Goal: Task Accomplishment & Management: Use online tool/utility

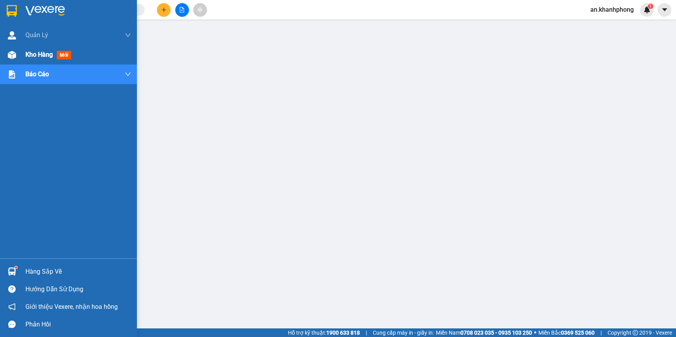
click at [48, 56] on span "Kho hàng" at bounding box center [38, 54] width 27 height 7
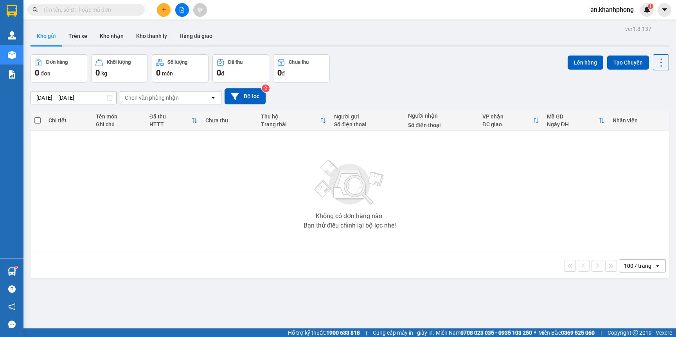
click at [79, 95] on input "[DATE] – [DATE]" at bounding box center [73, 98] width 85 height 13
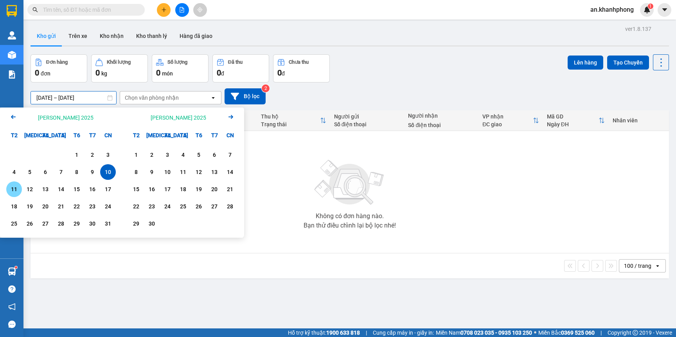
click at [8, 191] on div "11" at bounding box center [14, 190] width 16 height 16
click at [11, 190] on div "11" at bounding box center [14, 189] width 11 height 9
type input "[DATE] – [DATE]"
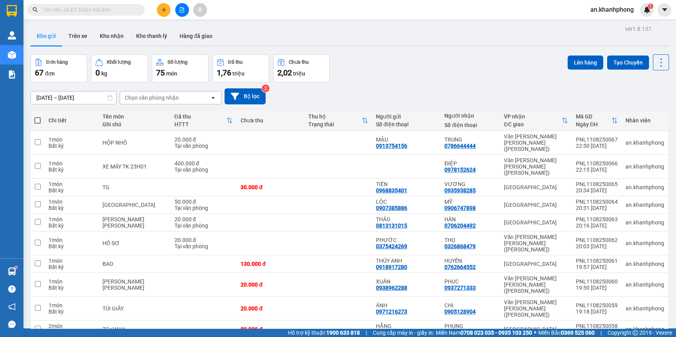
click at [40, 119] on span at bounding box center [37, 120] width 6 height 6
click at [38, 117] on input "checkbox" at bounding box center [38, 117] width 0 height 0
checkbox input "true"
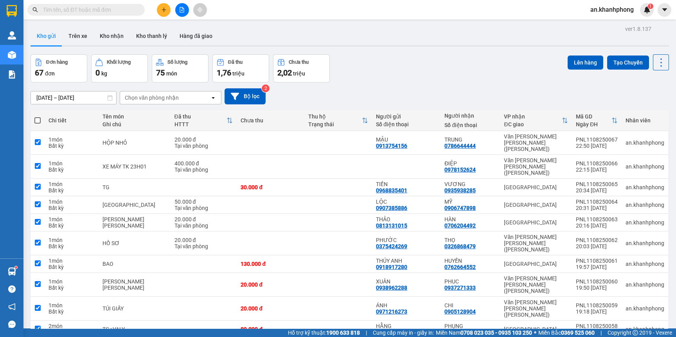
checkbox input "true"
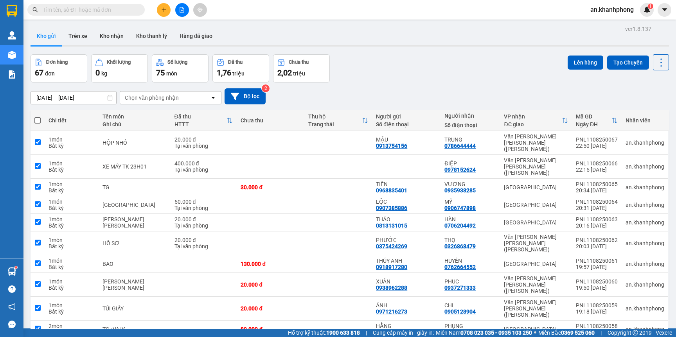
checkbox input "true"
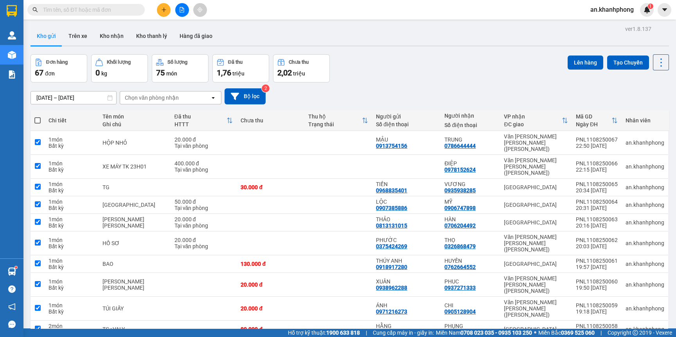
checkbox input "true"
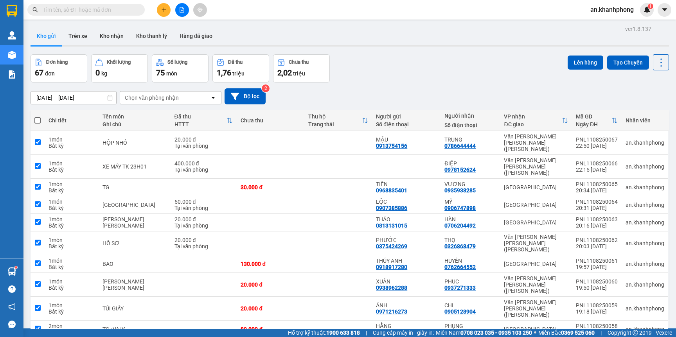
checkbox input "true"
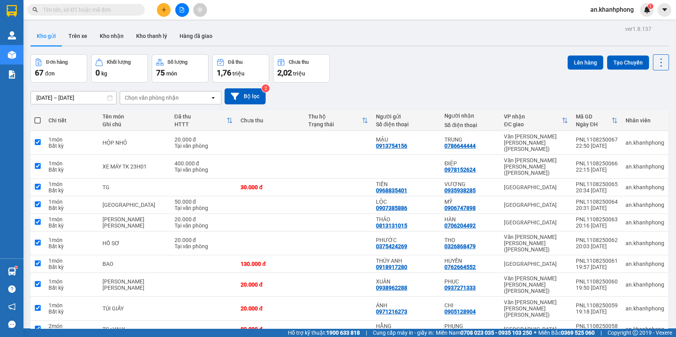
checkbox input "true"
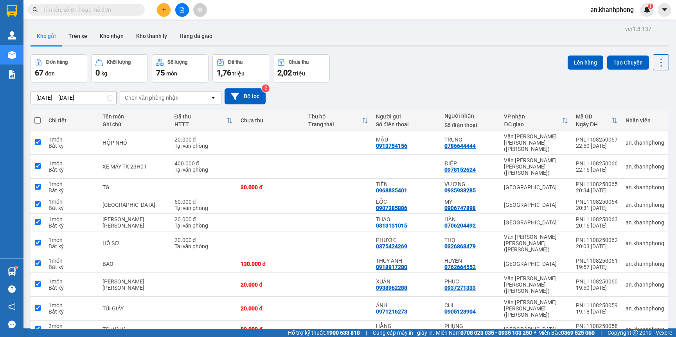
checkbox input "true"
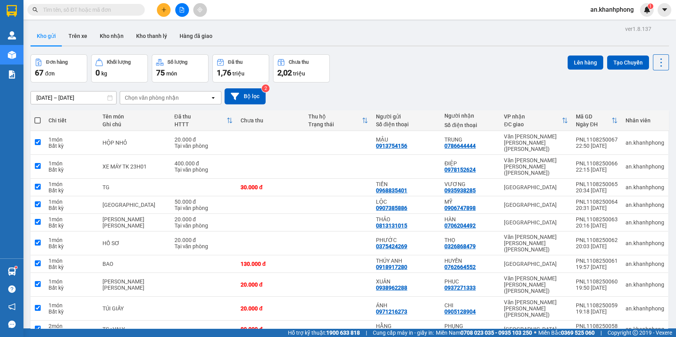
checkbox input "true"
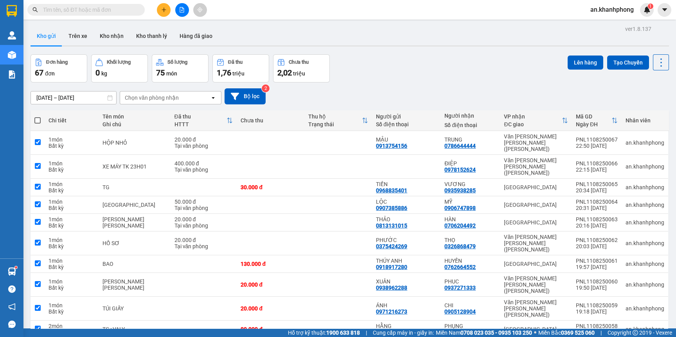
checkbox input "true"
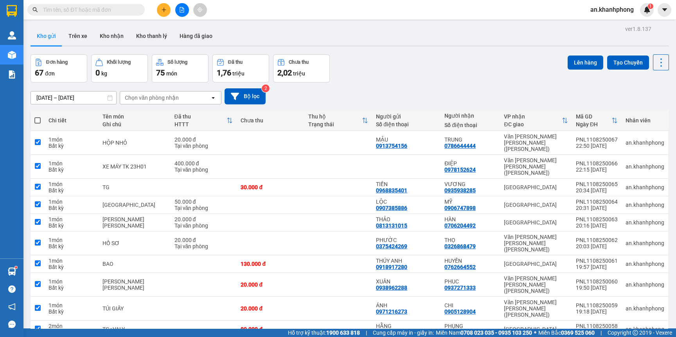
checkbox input "true"
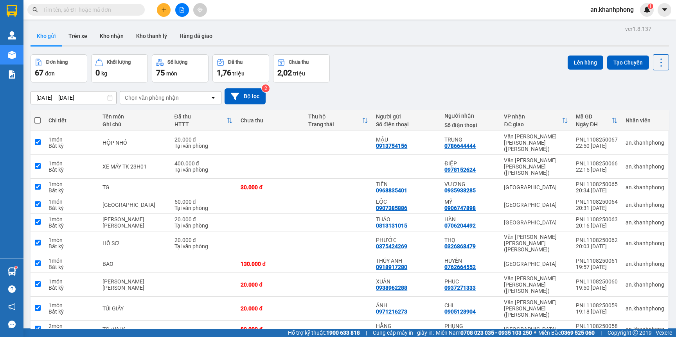
checkbox input "true"
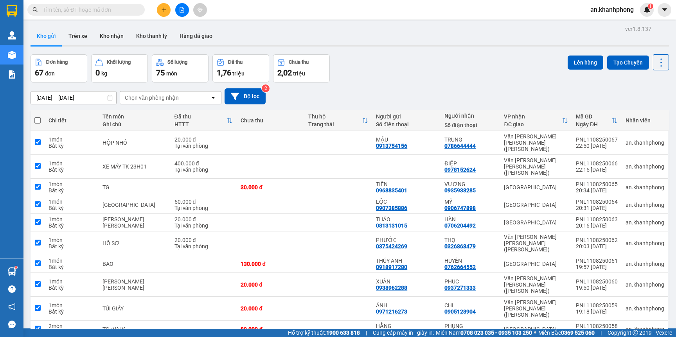
checkbox input "true"
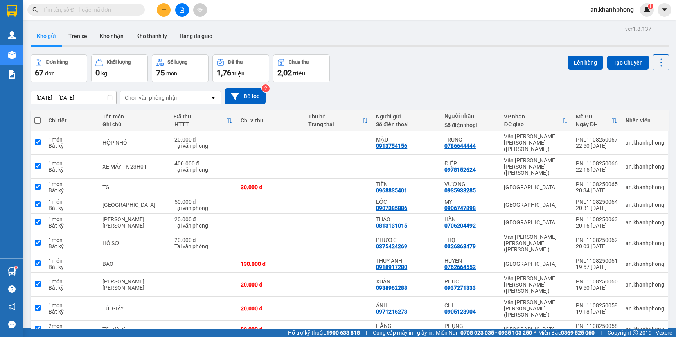
checkbox input "true"
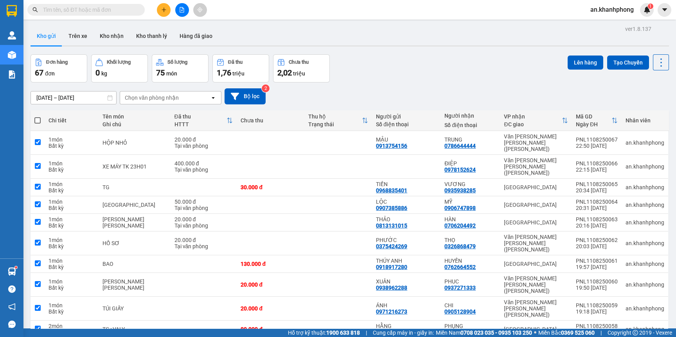
checkbox input "true"
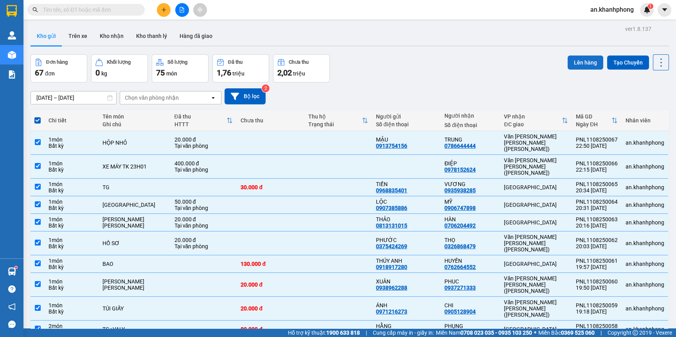
click at [577, 65] on button "Lên hàng" at bounding box center [586, 63] width 36 height 14
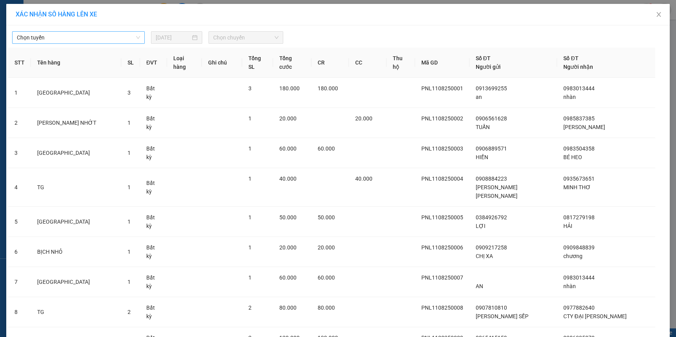
click at [116, 37] on span "Chọn tuyến" at bounding box center [78, 38] width 123 height 12
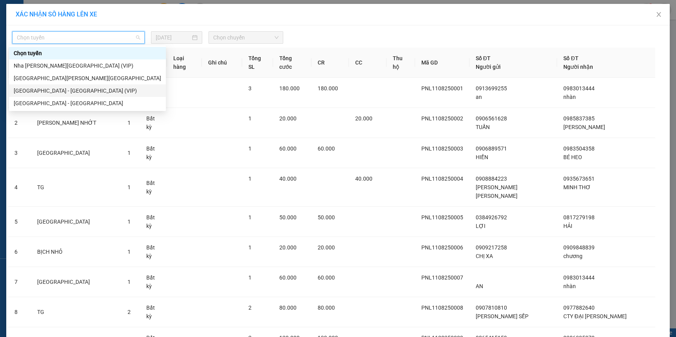
click at [52, 93] on div "[GEOGRAPHIC_DATA] - [GEOGRAPHIC_DATA] (VIP)" at bounding box center [88, 91] width 148 height 9
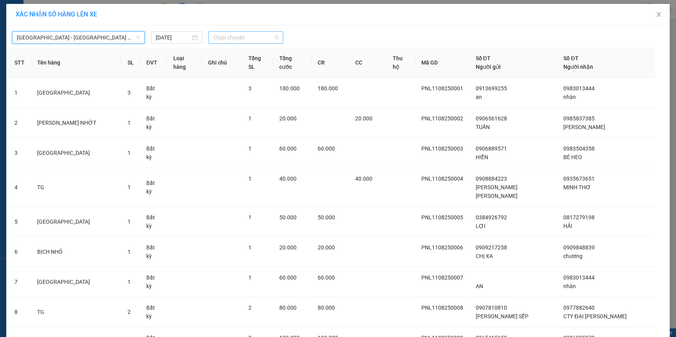
click at [255, 36] on span "Chọn chuyến" at bounding box center [245, 38] width 65 height 12
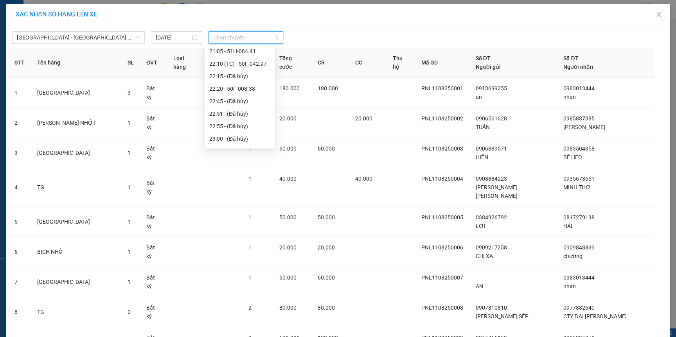
scroll to position [225, 0]
click at [246, 115] on div "23:35 - 50H-362.06" at bounding box center [239, 116] width 61 height 9
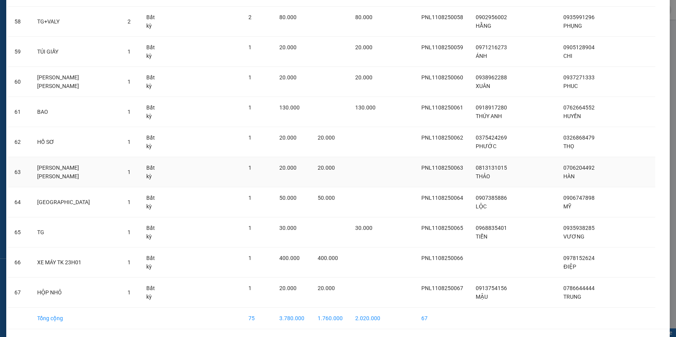
scroll to position [1839, 0]
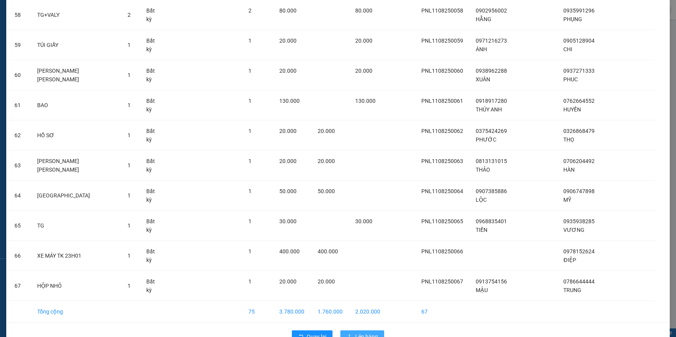
click at [350, 331] on button "Lên hàng" at bounding box center [363, 337] width 44 height 13
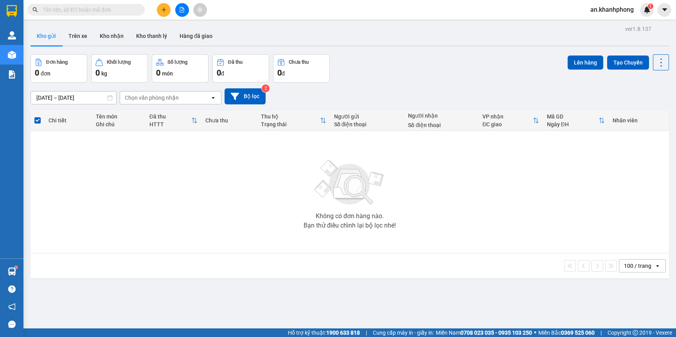
click at [180, 12] on icon "file-add" at bounding box center [182, 9] width 4 height 5
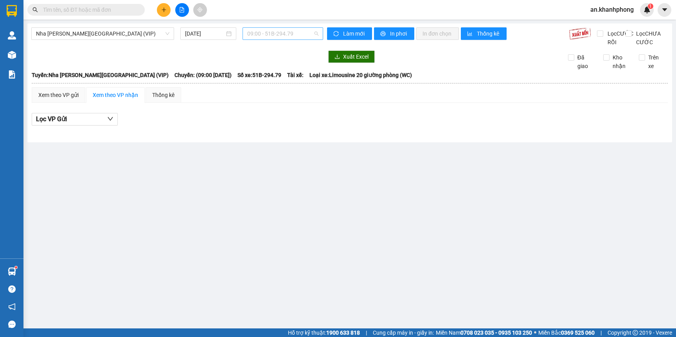
click at [314, 32] on span "09:00 - 51B-294.79" at bounding box center [282, 34] width 71 height 12
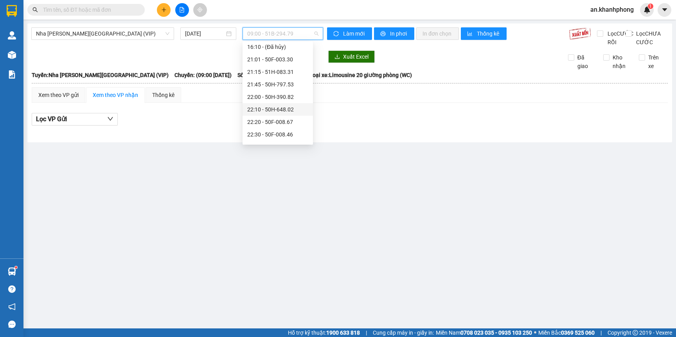
scroll to position [32, 0]
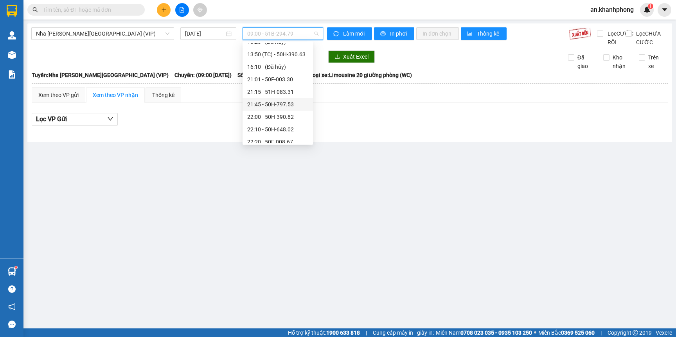
click at [269, 103] on div "21:45 - 50H-797.53" at bounding box center [277, 104] width 61 height 9
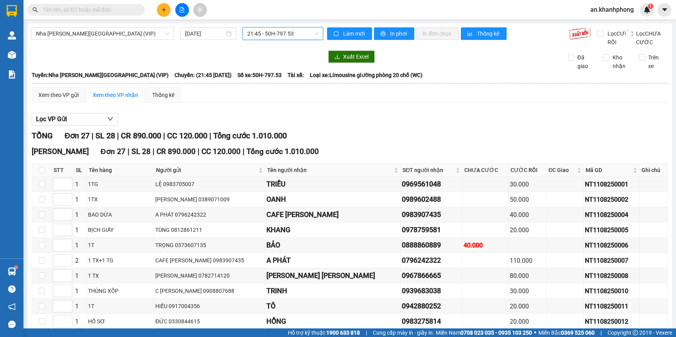
click at [313, 31] on span "21:45 - 50H-797.53" at bounding box center [282, 34] width 71 height 12
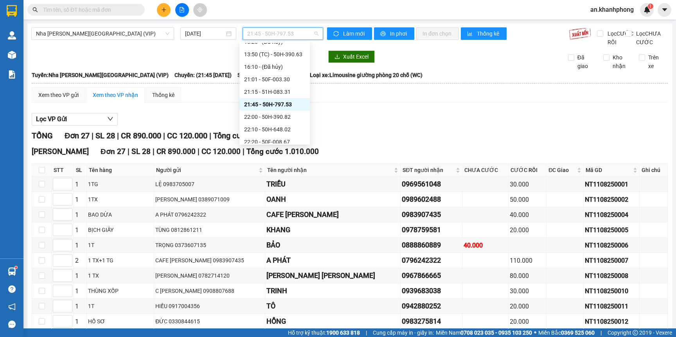
scroll to position [150, 0]
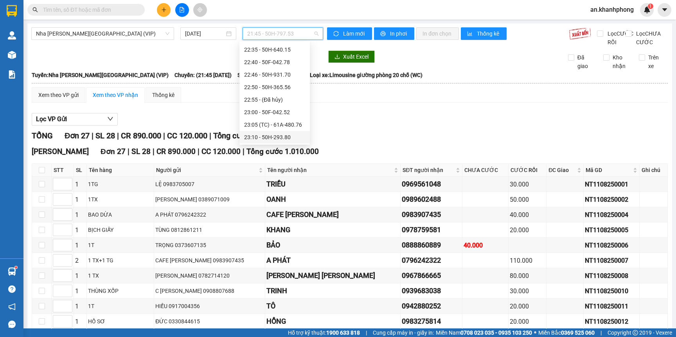
click at [281, 135] on div "23:10 - 50H-293.80" at bounding box center [274, 137] width 61 height 9
